Goal: Task Accomplishment & Management: Complete application form

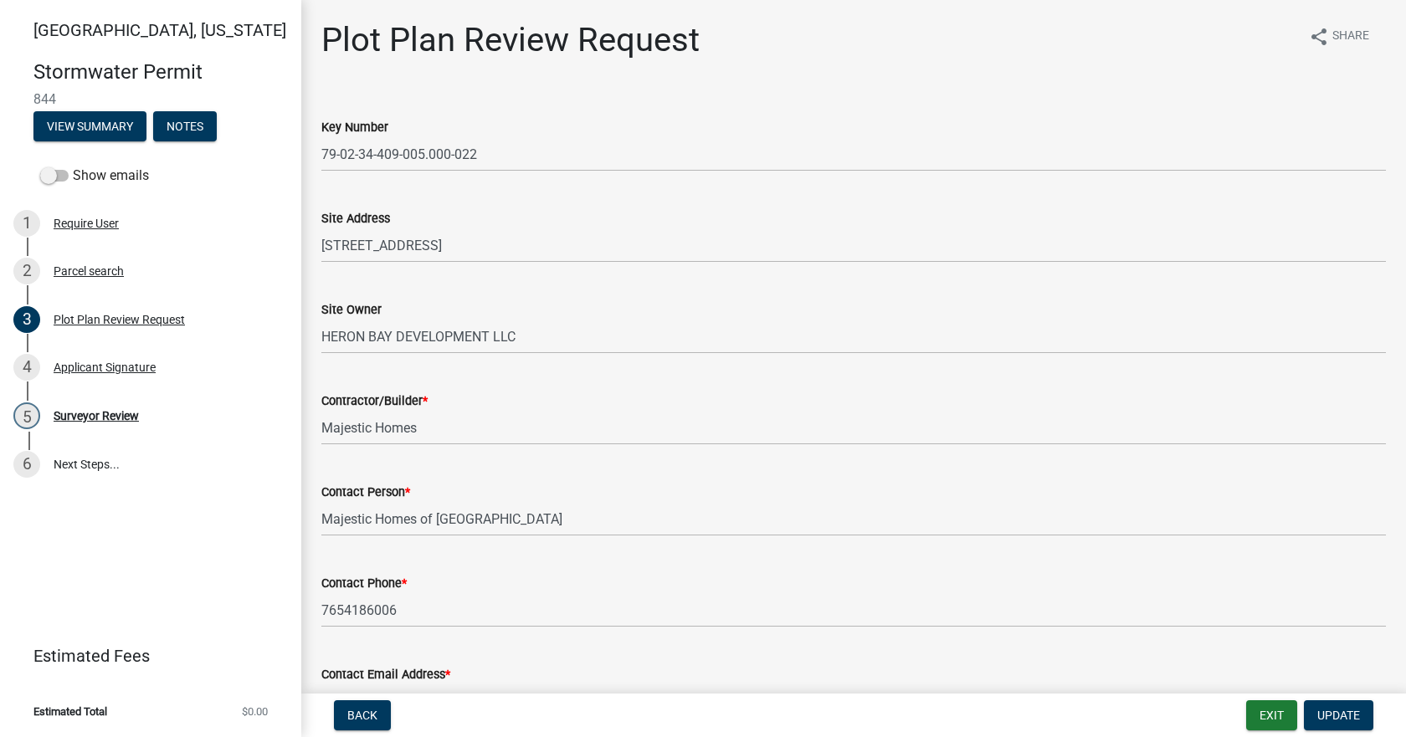
select select "b583a170-26d7-469b-a390-0aed4d149ee1"
click at [99, 406] on div "5 Surveyor Review" at bounding box center [143, 415] width 261 height 27
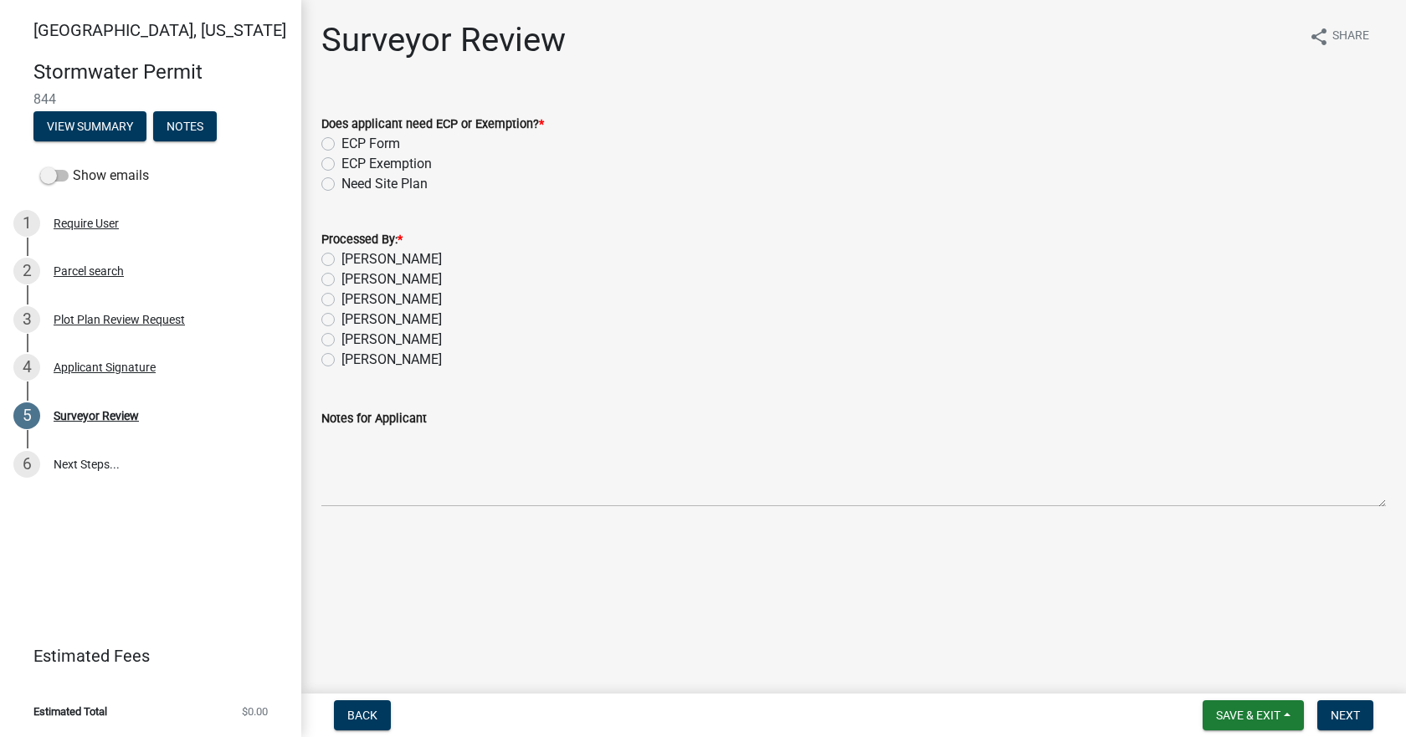
click at [370, 253] on label "[PERSON_NAME]" at bounding box center [391, 259] width 100 height 20
click at [352, 253] on input "[PERSON_NAME]" at bounding box center [346, 254] width 11 height 11
radio input "true"
click at [352, 129] on label "Does applicant need ECP or Exemption? *" at bounding box center [432, 125] width 223 height 12
click at [365, 145] on label "ECP Form" at bounding box center [370, 144] width 59 height 20
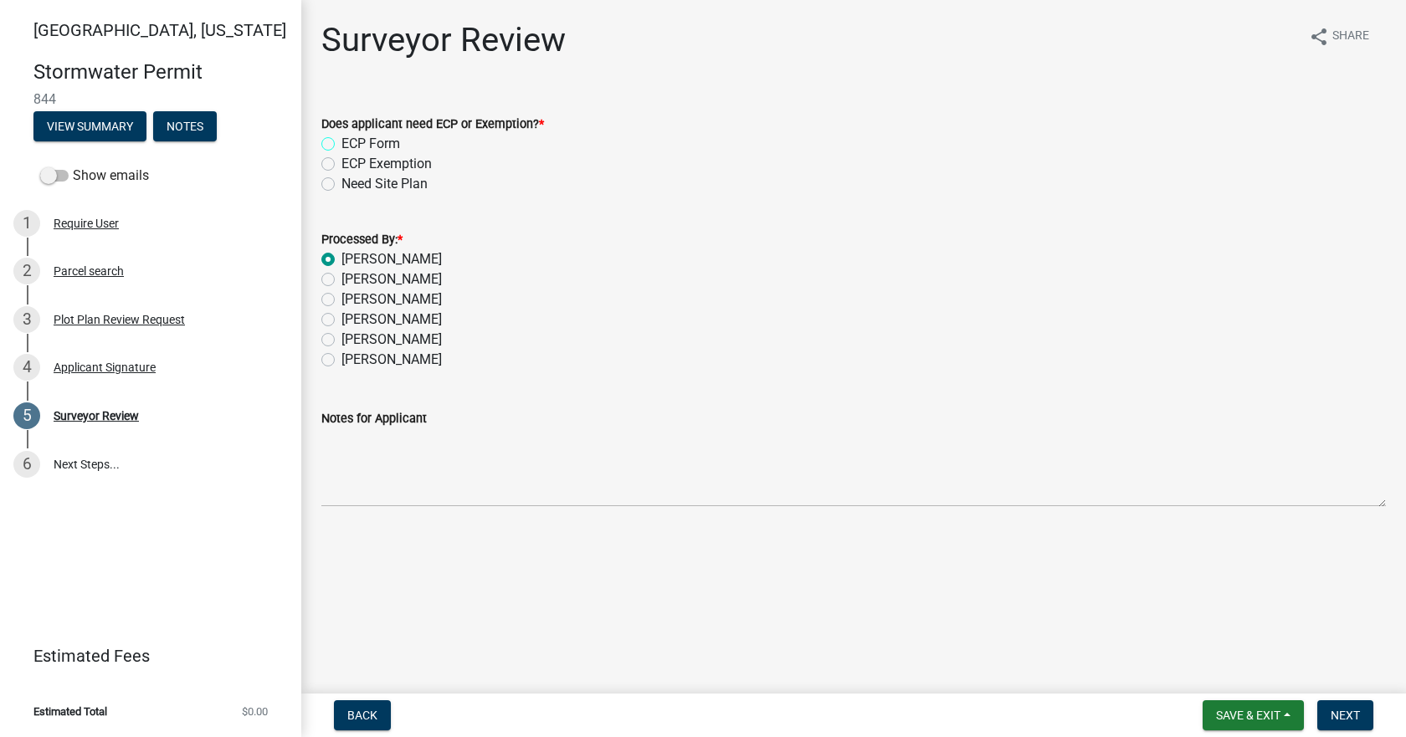
click at [352, 145] on input "ECP Form" at bounding box center [346, 139] width 11 height 11
radio input "true"
click at [1349, 716] on span "Next" at bounding box center [1344, 715] width 29 height 13
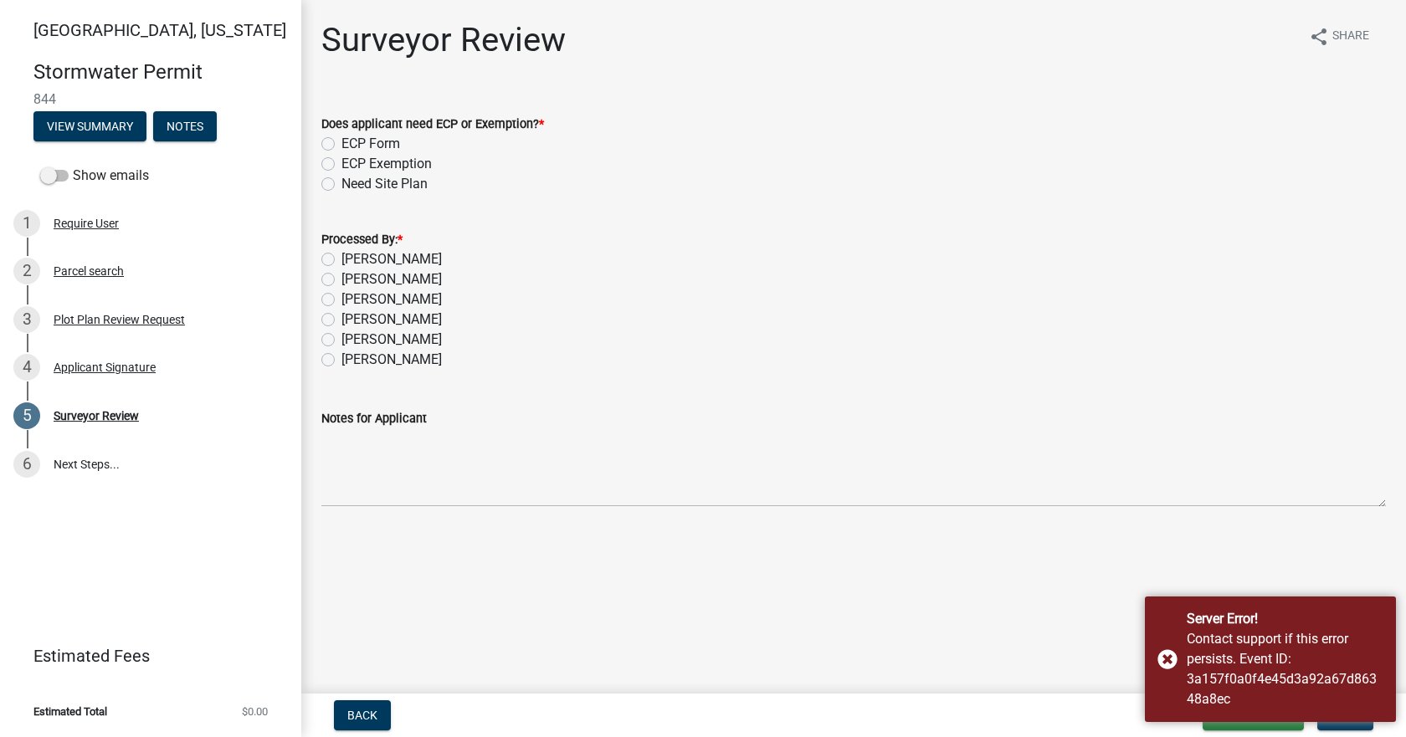
click at [357, 256] on label "[PERSON_NAME]" at bounding box center [391, 259] width 100 height 20
click at [352, 256] on input "[PERSON_NAME]" at bounding box center [346, 254] width 11 height 11
radio input "true"
click at [387, 147] on label "ECP Form" at bounding box center [370, 144] width 59 height 20
click at [352, 145] on input "ECP Form" at bounding box center [346, 139] width 11 height 11
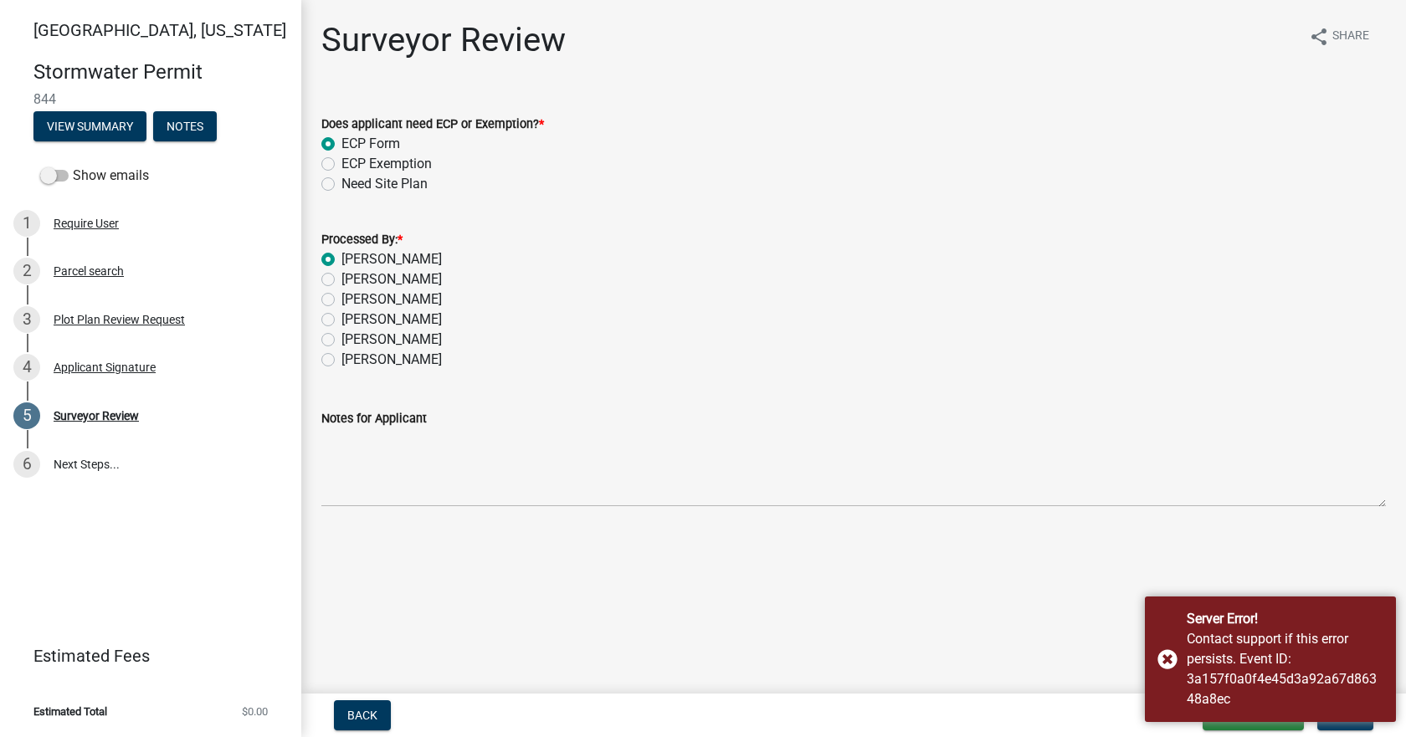
radio input "true"
drag, startPoint x: 1173, startPoint y: 648, endPoint x: 1648, endPoint y: 529, distance: 490.0
click at [1405, 529] on html "Internet Explorer does NOT work with GeoPermits. Get a new browser for more sec…" at bounding box center [703, 368] width 1406 height 737
click at [1033, 601] on main "Surveyor Review share Share Does applicant need ECP or Exemption? * ECP Form EC…" at bounding box center [853, 343] width 1104 height 687
click at [1349, 724] on button "Next" at bounding box center [1345, 715] width 56 height 30
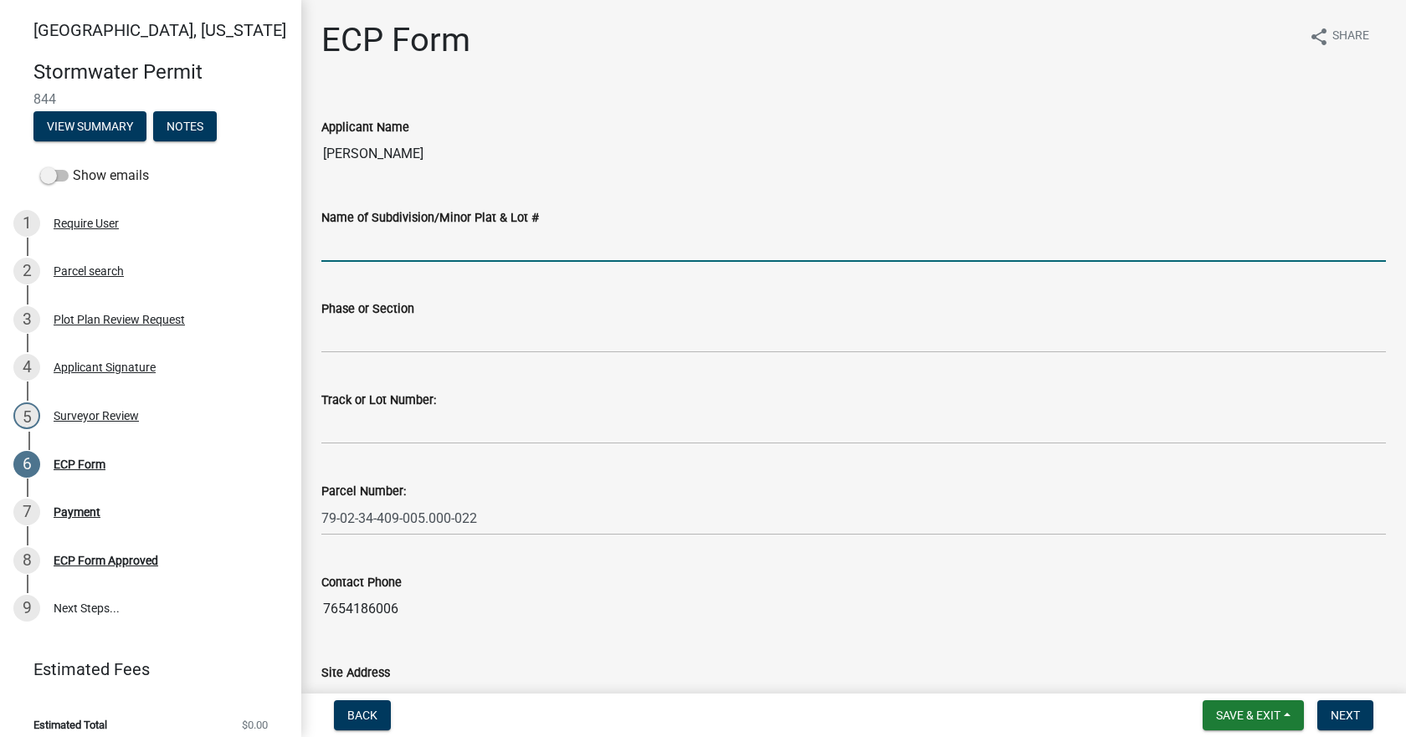
click at [482, 244] on input "Name of Subdivision/Minor Plat & Lot #" at bounding box center [853, 245] width 1064 height 34
type input "Stonehenge PD"
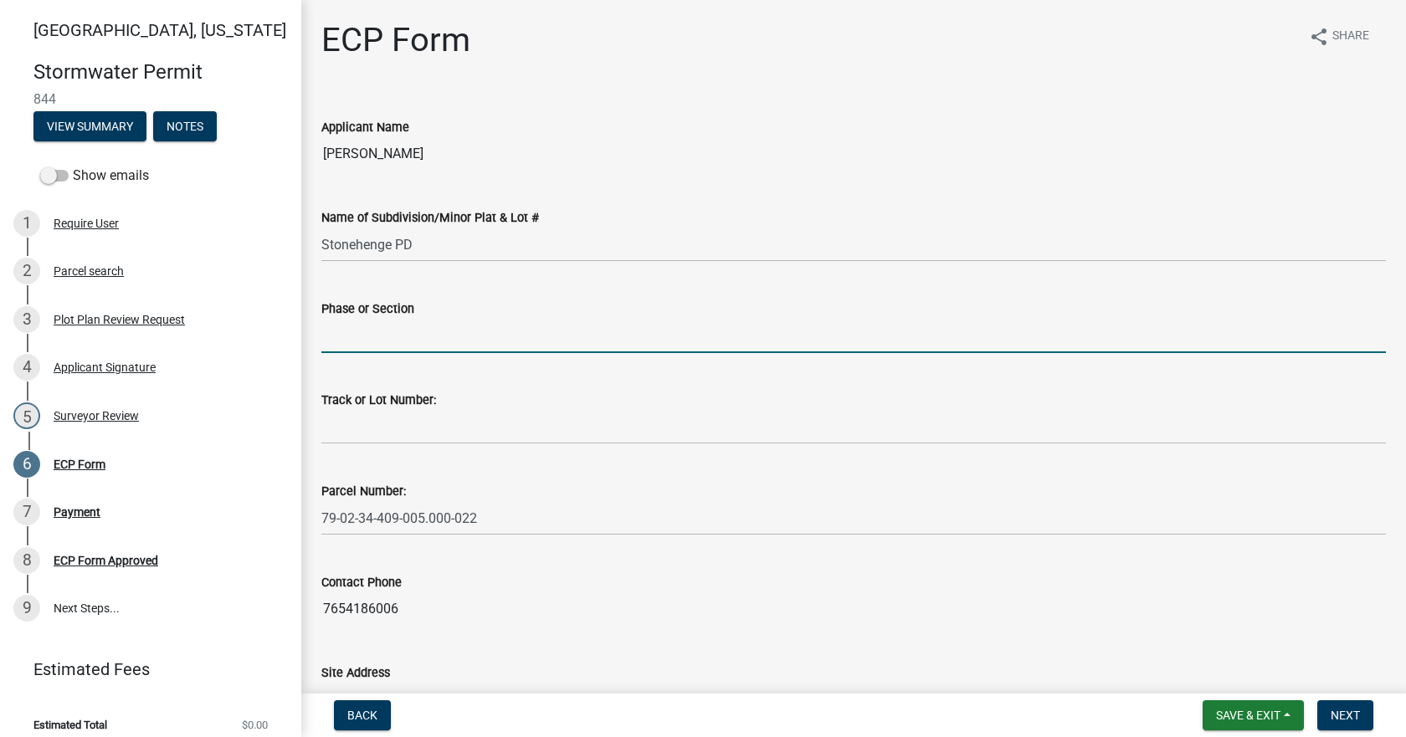
click at [451, 338] on input "Phase or Section" at bounding box center [853, 336] width 1064 height 34
type input "4 pt. 1"
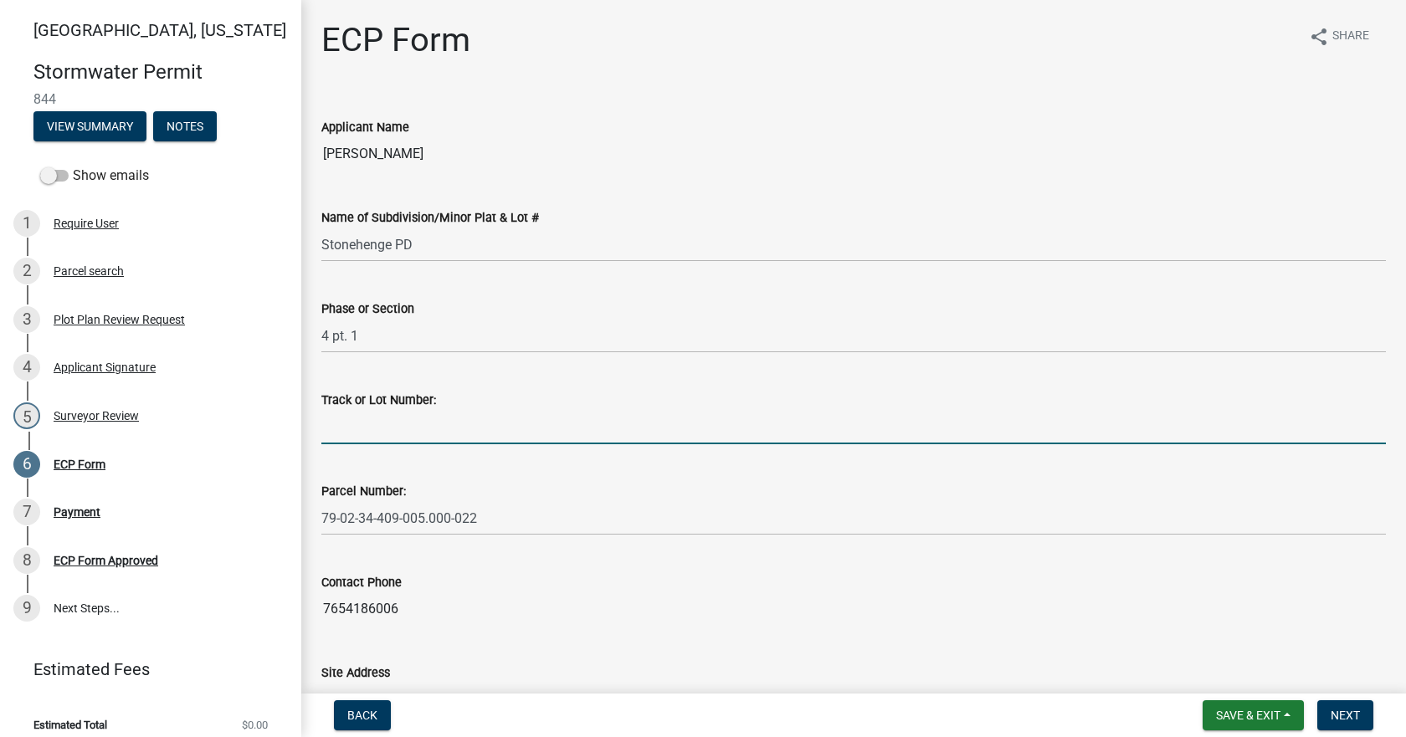
click at [458, 426] on input "Track or Lot Number:" at bounding box center [853, 427] width 1064 height 34
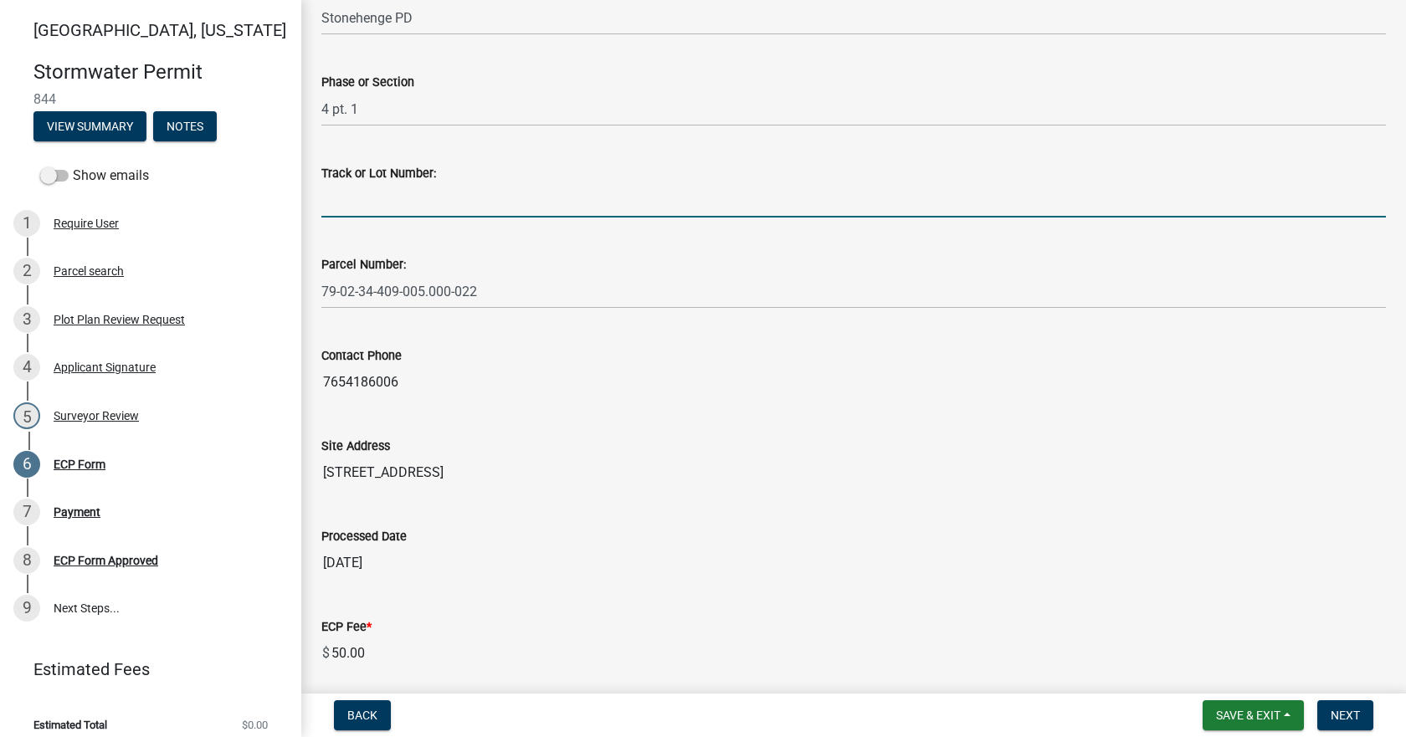
scroll to position [426, 0]
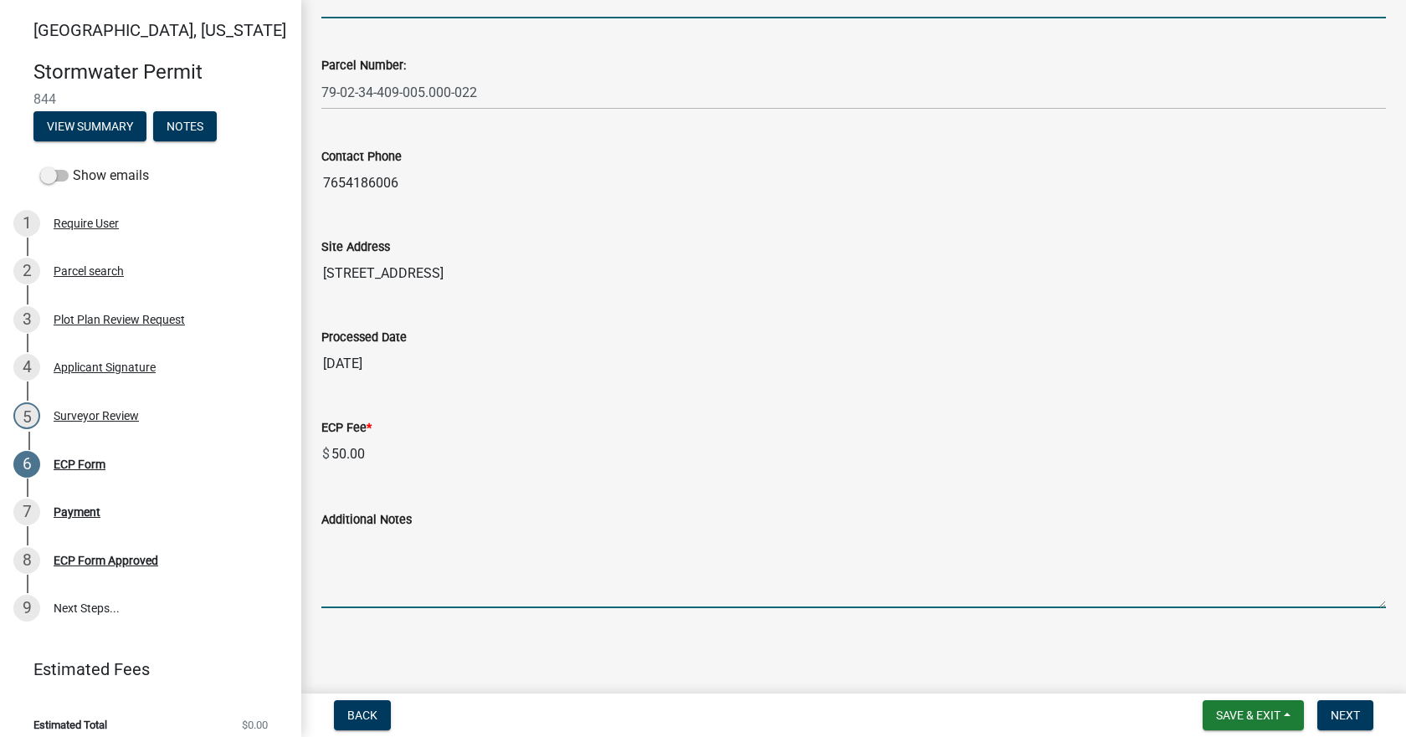
click at [701, 571] on textarea "Additional Notes" at bounding box center [853, 569] width 1064 height 79
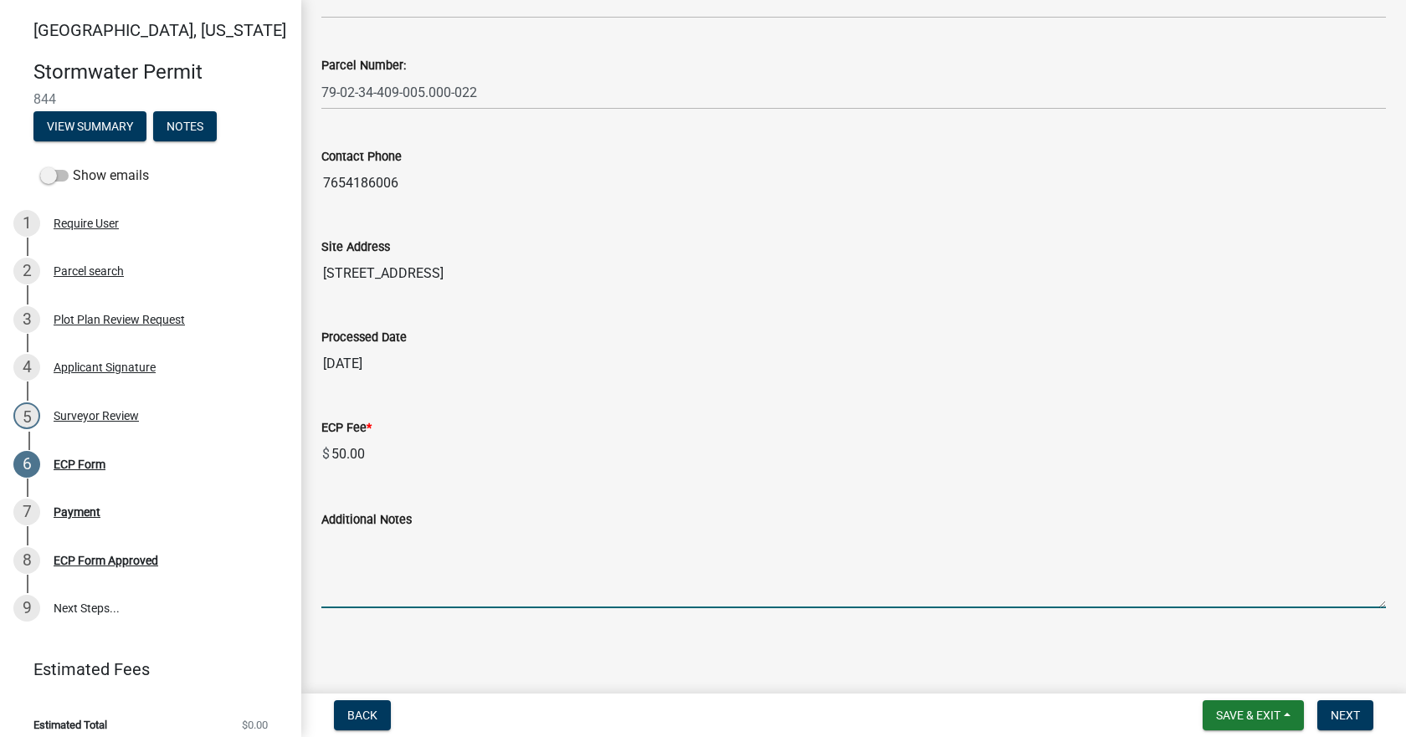
click at [618, 561] on textarea "Additional Notes" at bounding box center [853, 569] width 1064 height 79
paste textarea "Install erosion control measures as shown on site plan. Keep streets clear of s…"
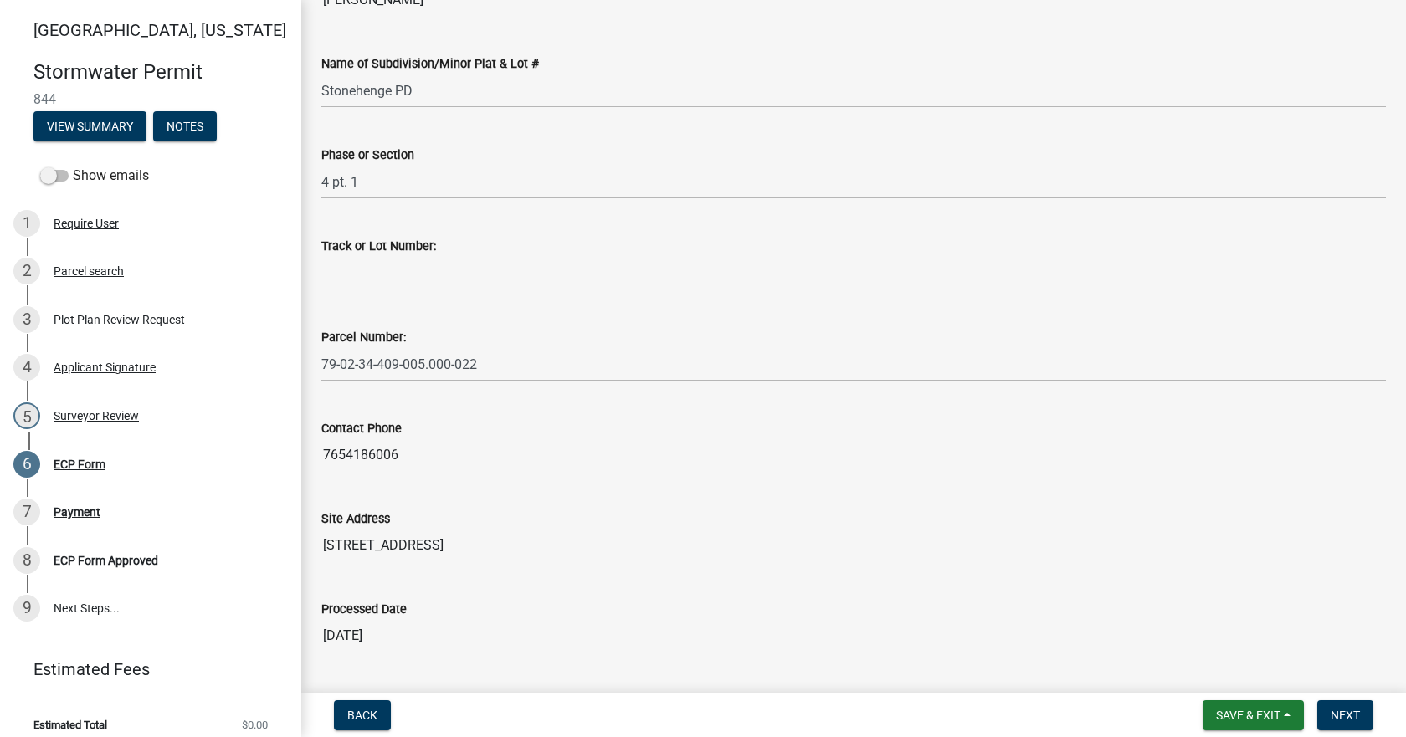
scroll to position [91, 0]
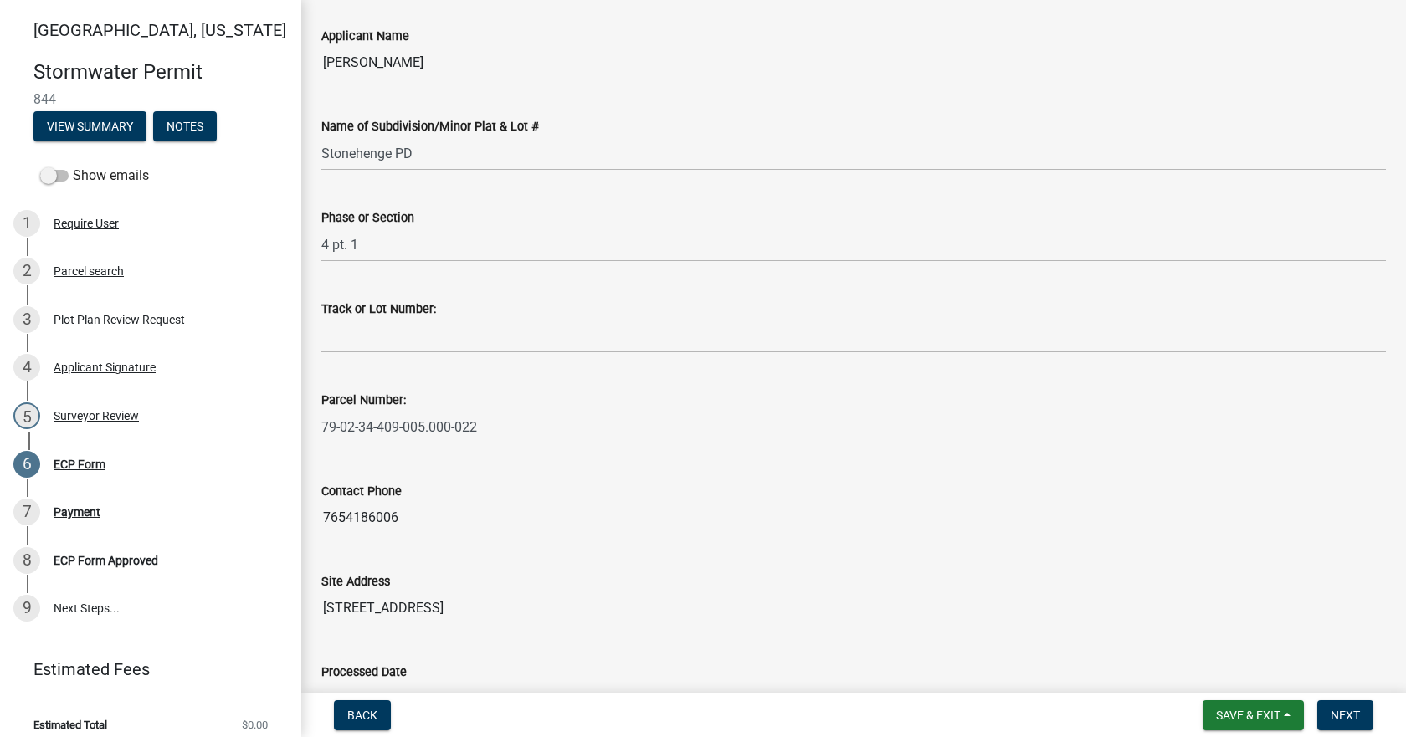
type textarea "Install erosion control measures as shown on site plan. Keep streets clear of s…"
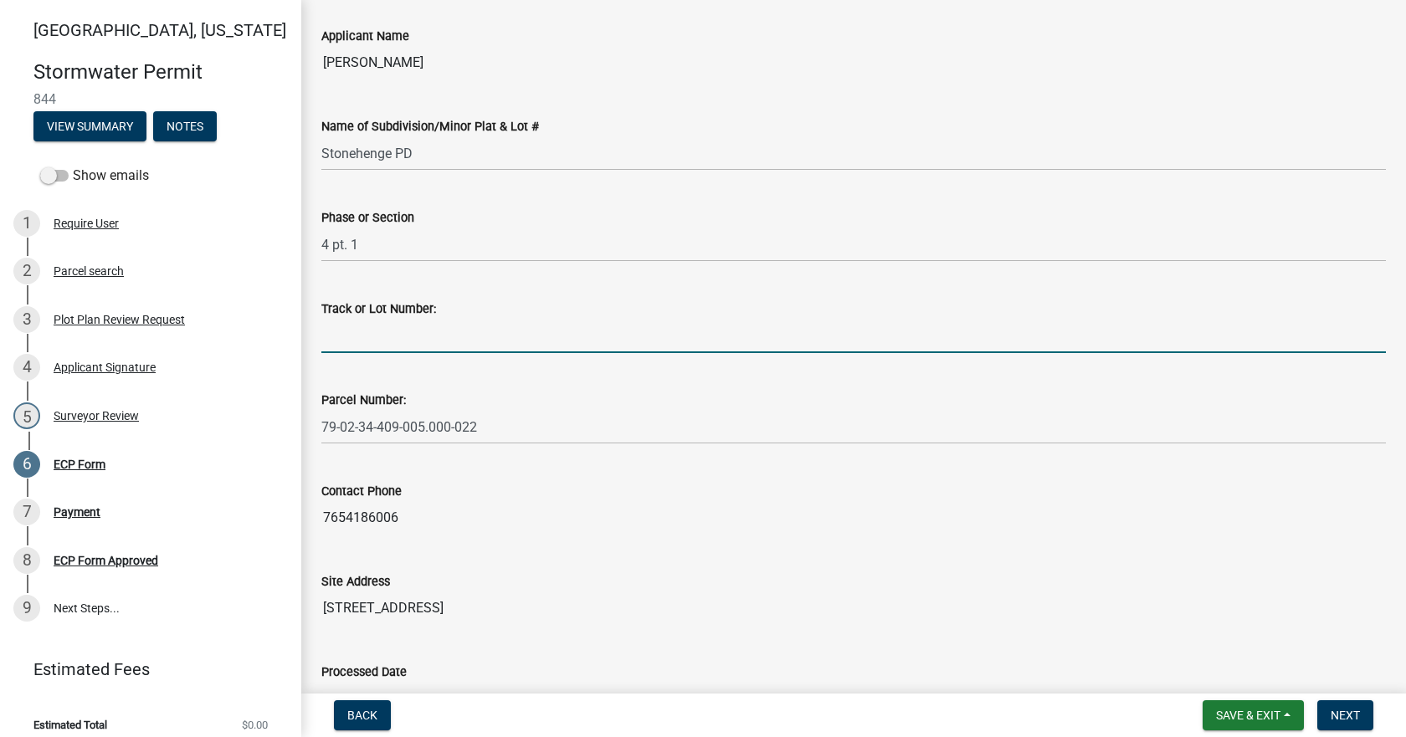
click at [447, 329] on input "Track or Lot Number:" at bounding box center [853, 336] width 1064 height 34
type input "223"
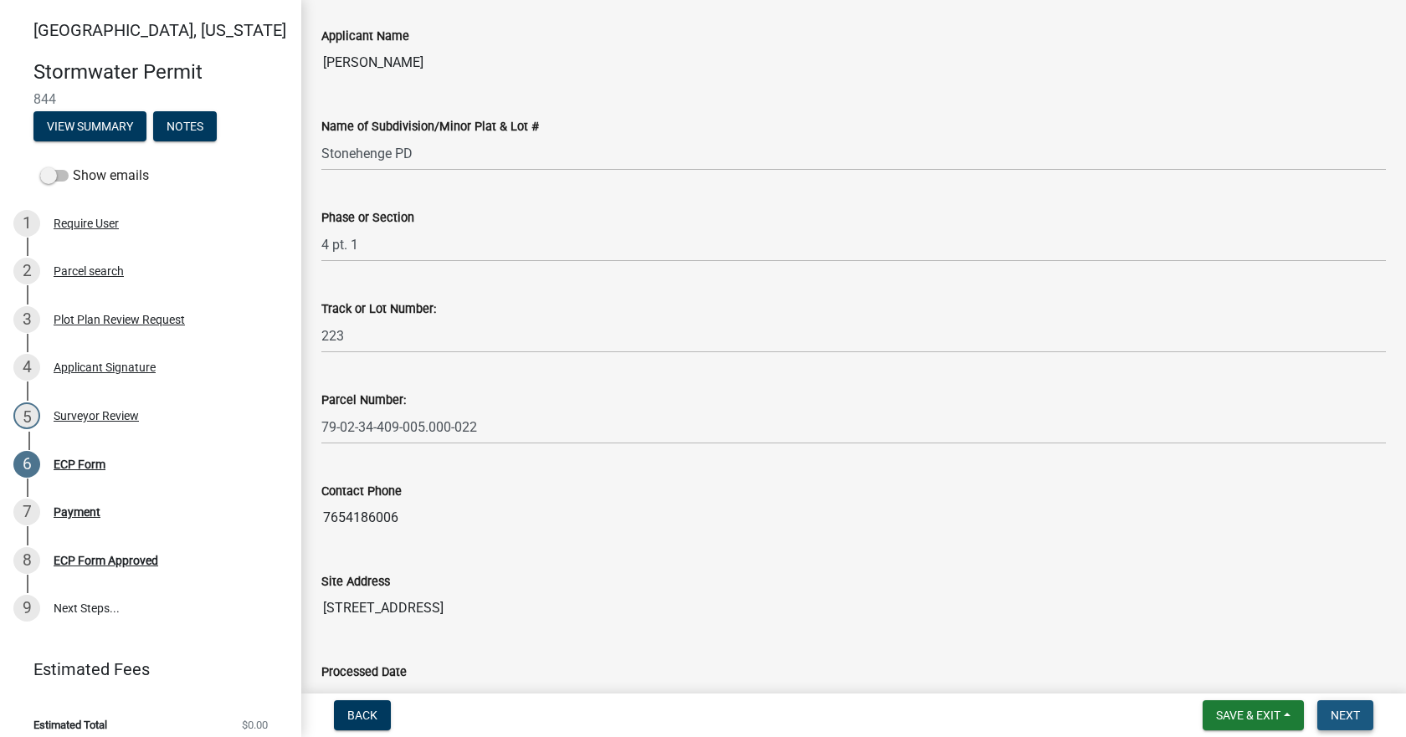
click at [1330, 715] on span "Next" at bounding box center [1344, 715] width 29 height 13
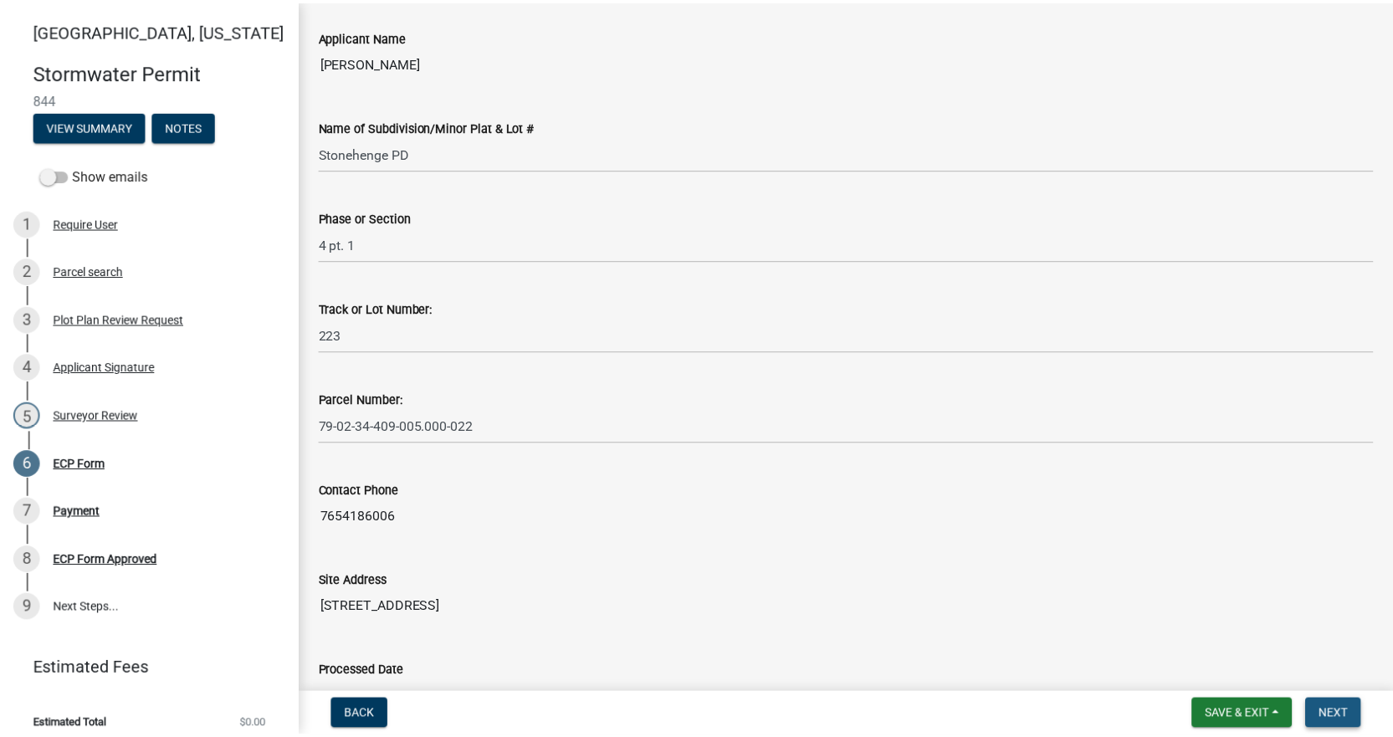
scroll to position [0, 0]
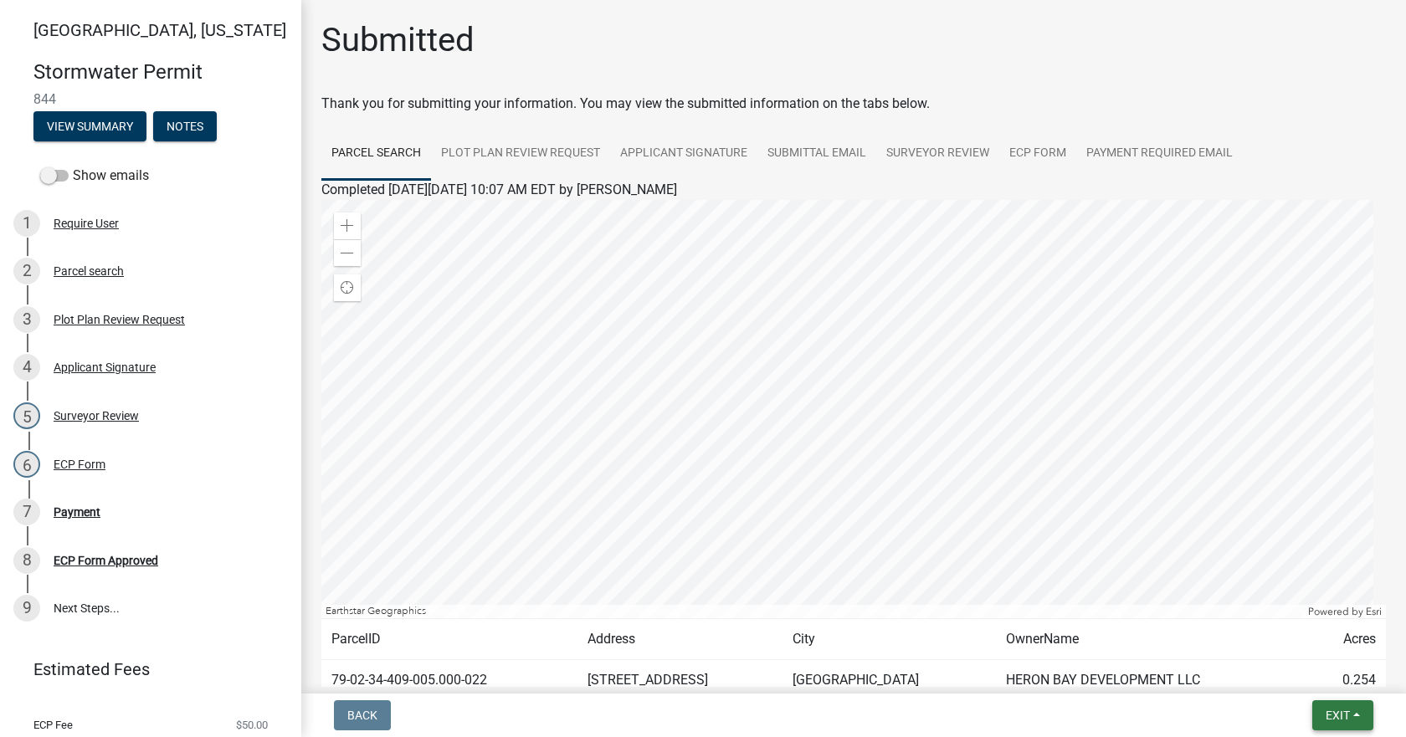
click at [1330, 720] on span "Exit" at bounding box center [1337, 715] width 24 height 13
click at [1293, 669] on button "Save & Exit" at bounding box center [1306, 672] width 134 height 40
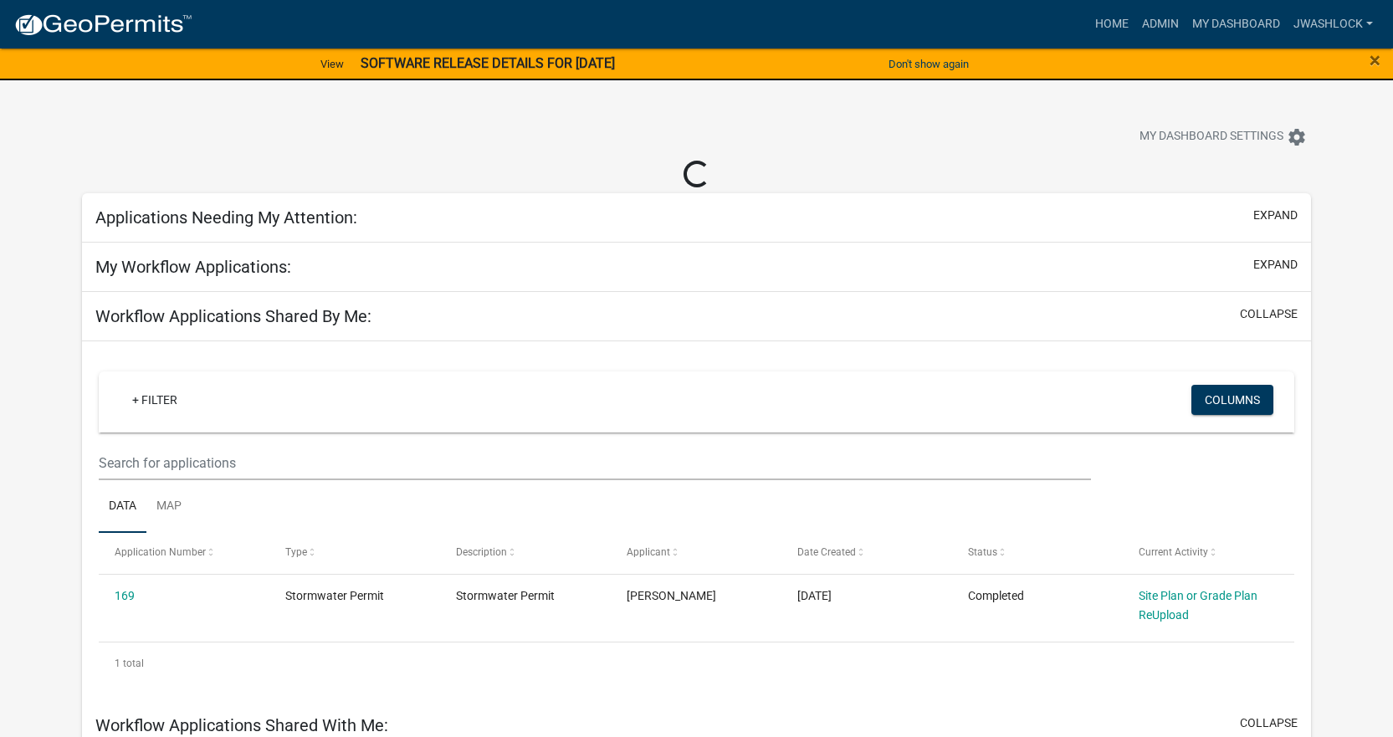
select select "3: 100"
